Goal: Task Accomplishment & Management: Use online tool/utility

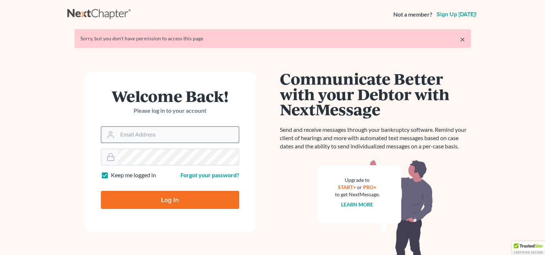
click at [149, 135] on input "Email Address" at bounding box center [177, 135] width 121 height 16
type input "[EMAIL_ADDRESS][DOMAIN_NAME]"
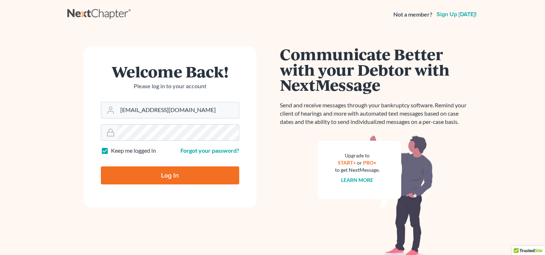
click at [185, 141] on form "Welcome Back! Please log in to your account Email Address michaelheath@consumer…" at bounding box center [170, 126] width 173 height 161
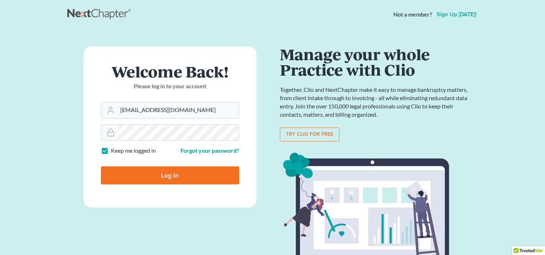
click at [167, 177] on input "Log In" at bounding box center [170, 175] width 138 height 18
type input "Thinking..."
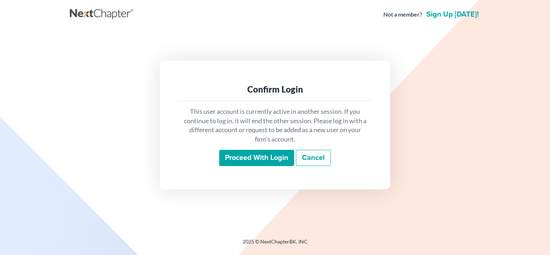
click at [250, 157] on input "Proceed with login" at bounding box center [256, 158] width 75 height 17
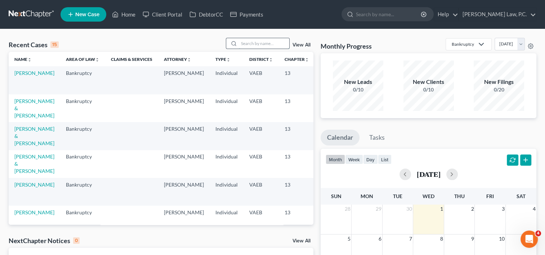
click at [250, 46] on input "search" at bounding box center [264, 43] width 50 height 10
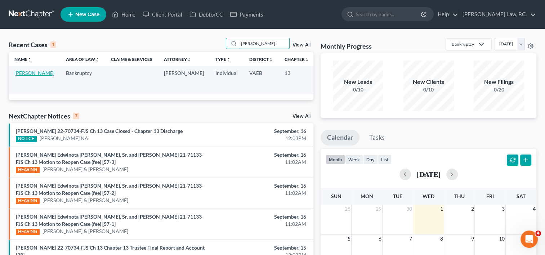
type input "[PERSON_NAME]"
click at [15, 76] on link "[PERSON_NAME]" at bounding box center [34, 73] width 40 height 6
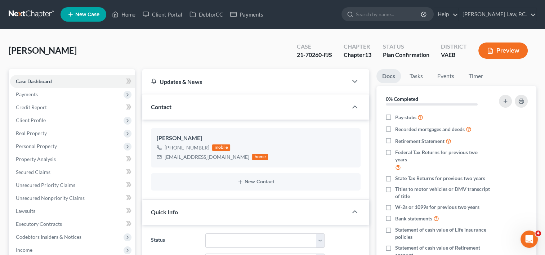
scroll to position [117, 0]
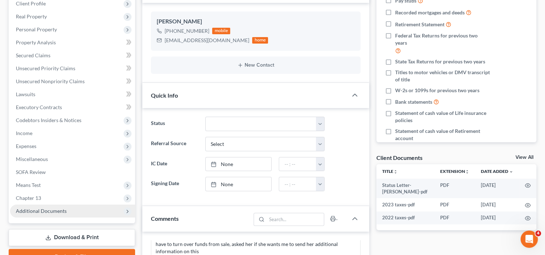
click at [43, 211] on span "Additional Documents" at bounding box center [41, 211] width 51 height 6
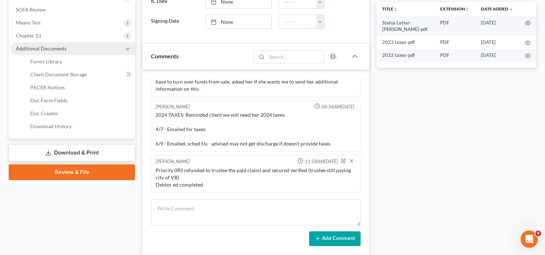
scroll to position [279, 0]
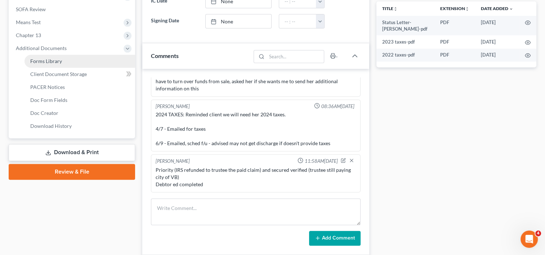
click at [58, 64] on link "Forms Library" at bounding box center [79, 61] width 111 height 13
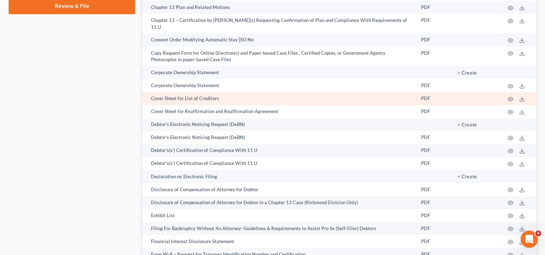
scroll to position [446, 0]
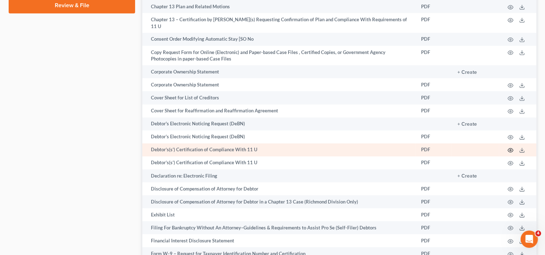
click at [510, 147] on icon "button" at bounding box center [510, 150] width 6 height 6
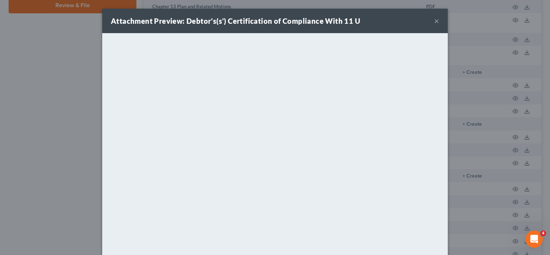
click at [327, 25] on div "Attachment Preview: Debtor’s(s’) Certification of Compliance With 11 U" at bounding box center [235, 21] width 249 height 10
click at [435, 20] on button "×" at bounding box center [436, 21] width 5 height 9
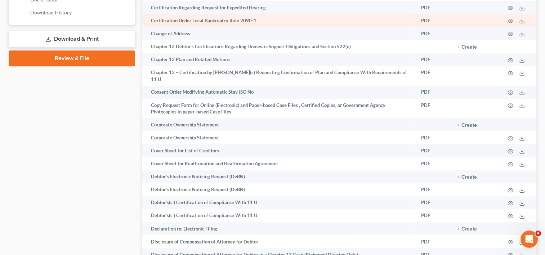
scroll to position [395, 0]
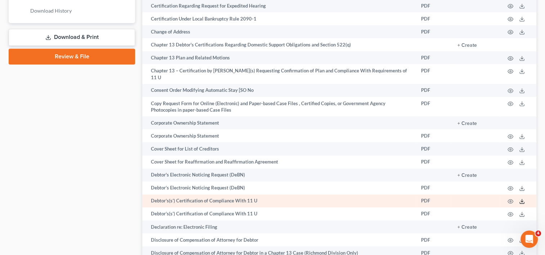
click at [522, 198] on icon at bounding box center [522, 201] width 6 height 6
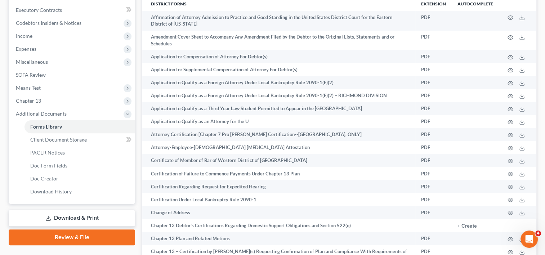
scroll to position [260, 0]
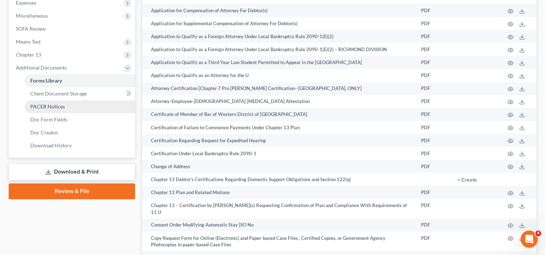
click at [63, 108] on span "PACER Notices" at bounding box center [47, 106] width 35 height 6
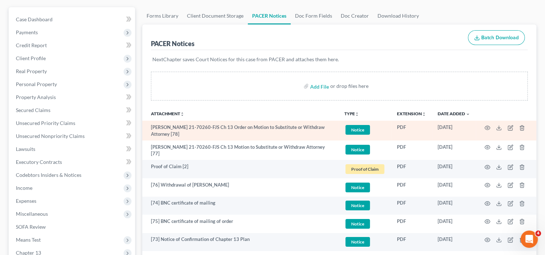
scroll to position [69, 0]
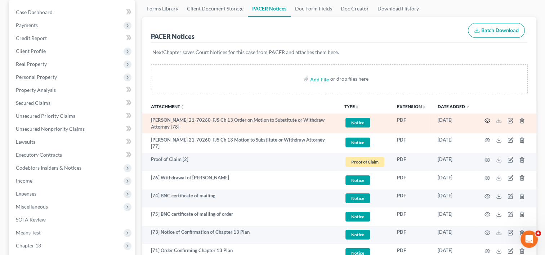
click at [486, 118] on icon "button" at bounding box center [487, 121] width 6 height 6
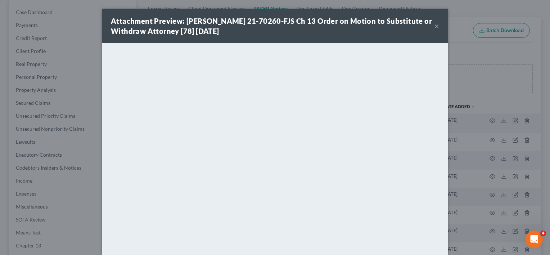
click at [434, 24] on button "×" at bounding box center [436, 26] width 5 height 9
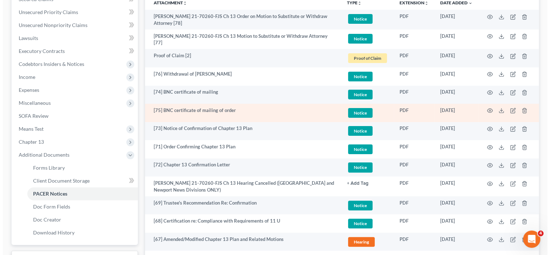
scroll to position [177, 0]
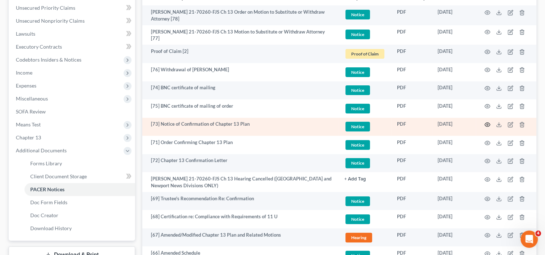
click at [486, 125] on icon "button" at bounding box center [487, 125] width 6 height 6
